Goal: Information Seeking & Learning: Learn about a topic

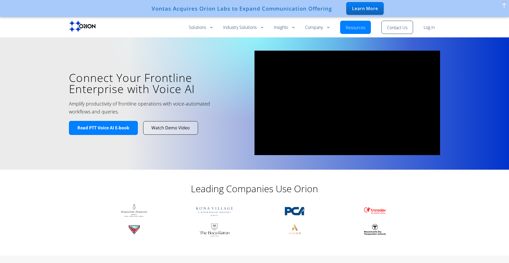
click at [118, 124] on link "Read PTT Voice AI E-book" at bounding box center [103, 128] width 69 height 14
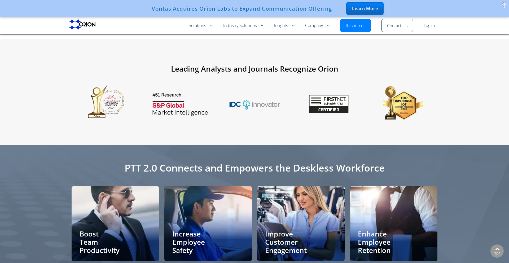
scroll to position [996, 0]
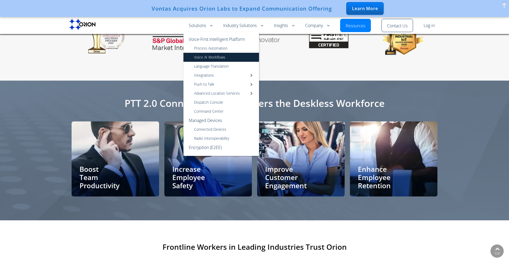
click at [208, 59] on link "Voice AI Workflows" at bounding box center [222, 57] width 76 height 9
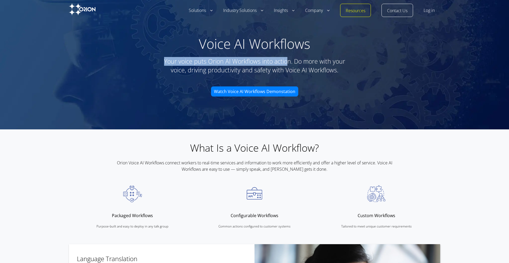
drag, startPoint x: 163, startPoint y: 61, endPoint x: 289, endPoint y: 61, distance: 126.0
click at [289, 61] on h6 "Your voice puts Orion AI Workflows into action. Do more with your voice, drivin…" at bounding box center [255, 66] width 186 height 18
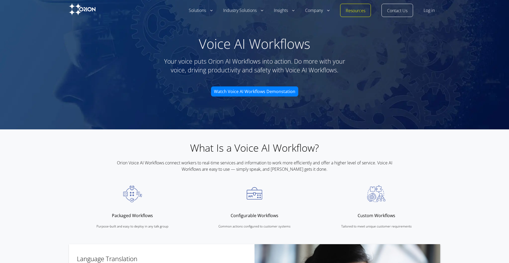
click at [203, 74] on h6 "Your voice puts Orion AI Workflows into action. Do more with your voice, drivin…" at bounding box center [255, 66] width 186 height 18
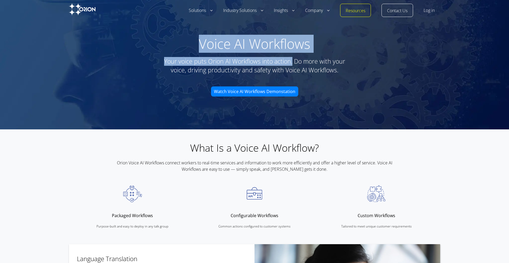
drag, startPoint x: 200, startPoint y: 42, endPoint x: 293, endPoint y: 64, distance: 95.7
click at [293, 64] on div "Voice AI Workflows Your voice puts Orion AI Workflows into action. Do more with…" at bounding box center [254, 63] width 509 height 72
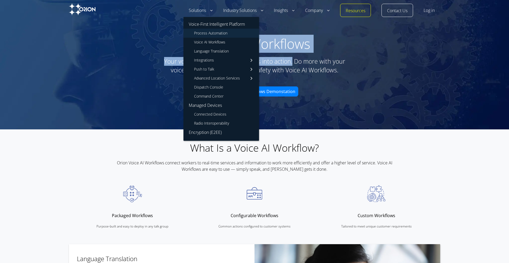
click at [203, 33] on link "Process Automation" at bounding box center [222, 33] width 76 height 9
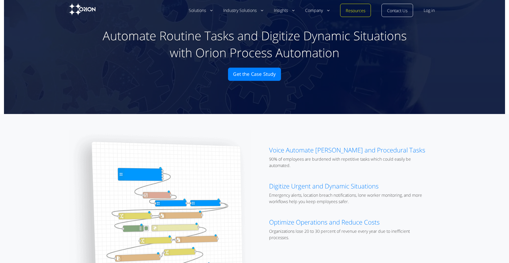
click at [151, 30] on h1 "Automate Routine Tasks and Digitize Dynamic Situations with Orion Process Autom…" at bounding box center [254, 44] width 329 height 34
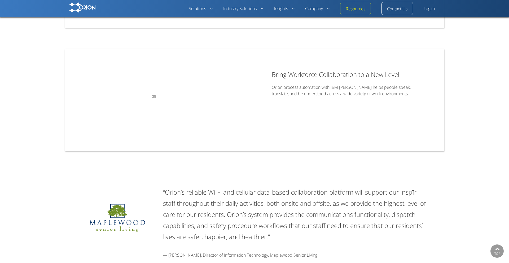
scroll to position [679, 0]
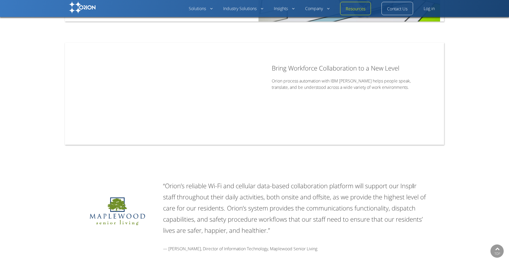
click at [91, 5] on img at bounding box center [82, 7] width 27 height 12
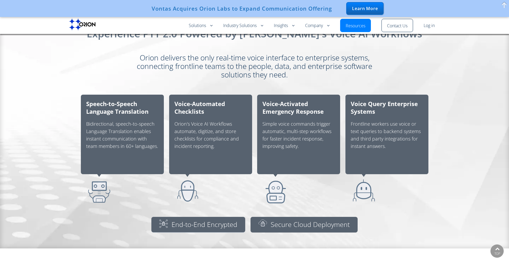
scroll to position [330, 0]
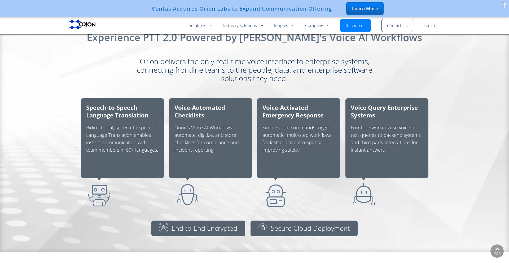
click at [187, 97] on div "Voice-Automated Checklists Orion's Voice AI Workflows automate, digitize, and s…" at bounding box center [211, 154] width 88 height 117
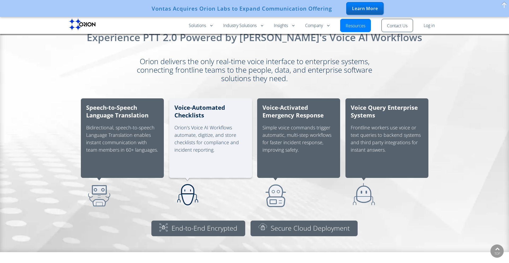
click at [186, 114] on h3 "Voice-Automated Checklists" at bounding box center [211, 111] width 72 height 15
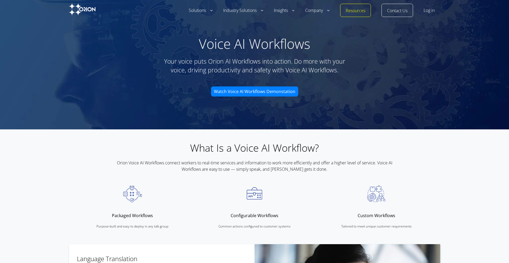
click at [72, 6] on img at bounding box center [82, 9] width 27 height 12
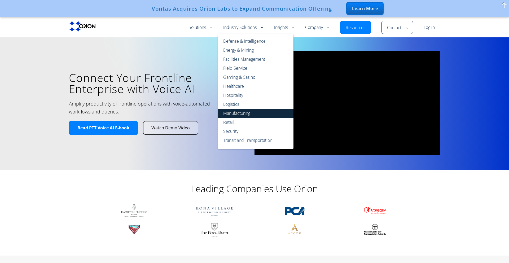
click at [234, 114] on link "Manufacturing" at bounding box center [256, 113] width 76 height 9
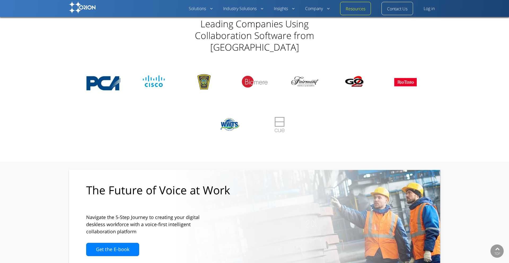
scroll to position [1151, 0]
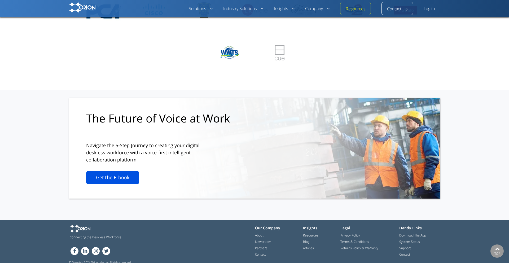
click at [94, 176] on link "Get the E-book" at bounding box center [112, 177] width 53 height 13
